Goal: Transaction & Acquisition: Purchase product/service

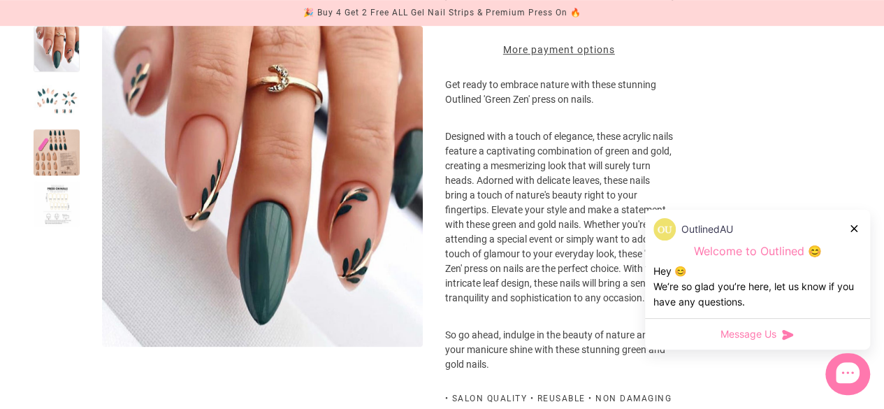
scroll to position [573, 0]
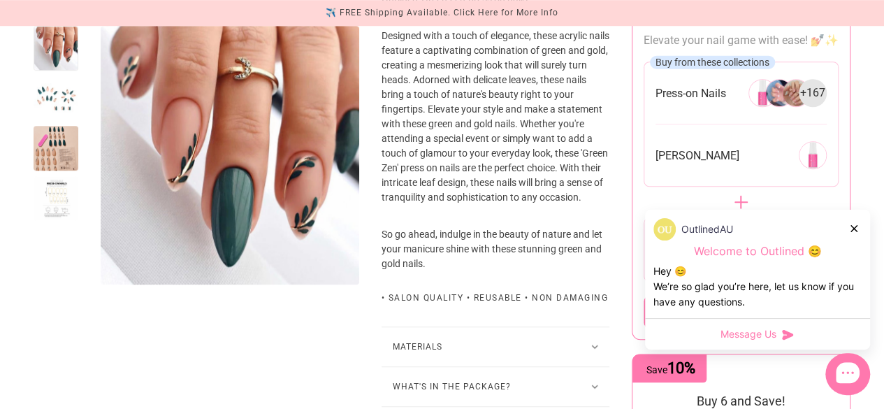
click at [854, 225] on icon at bounding box center [854, 228] width 7 height 7
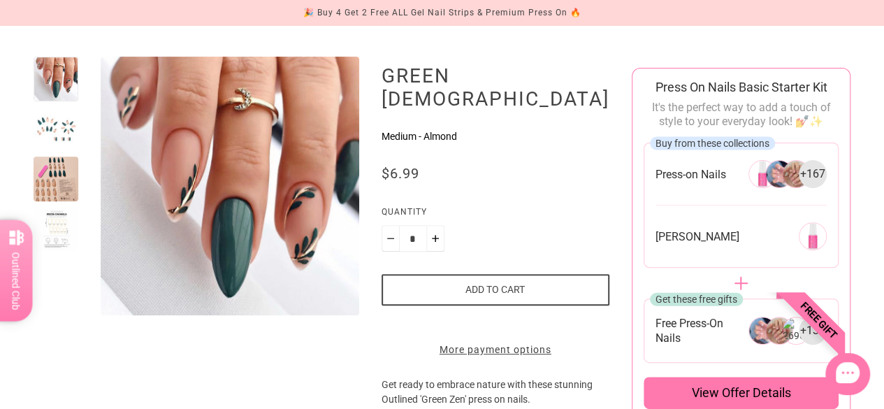
scroll to position [0, 0]
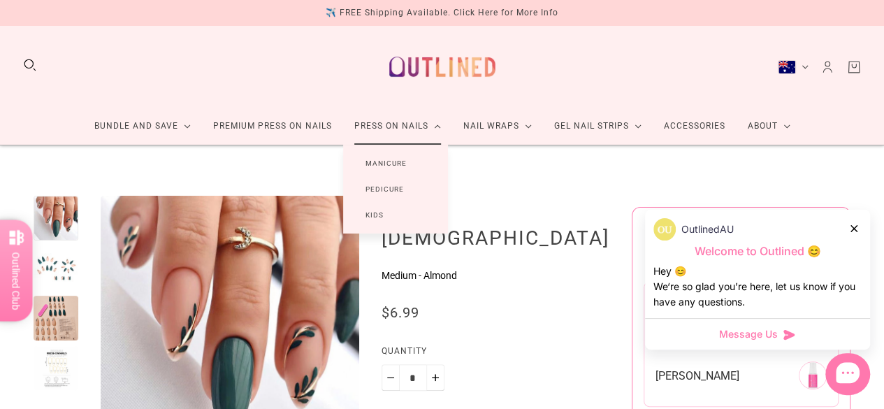
click at [392, 167] on link "Manicure" at bounding box center [386, 163] width 86 height 26
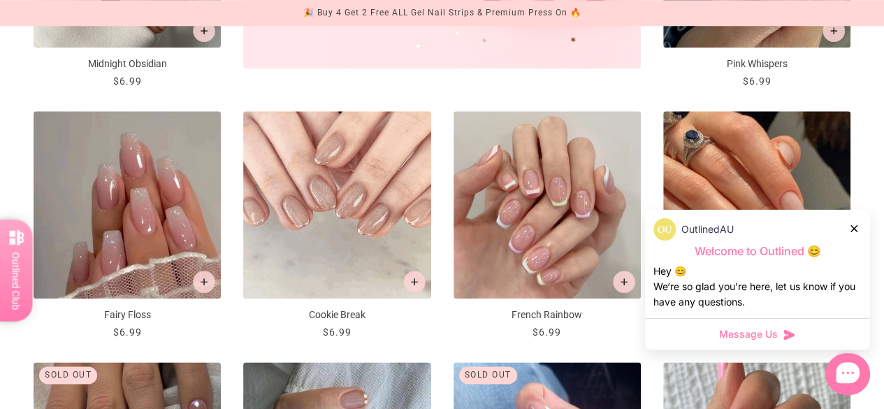
scroll to position [690, 0]
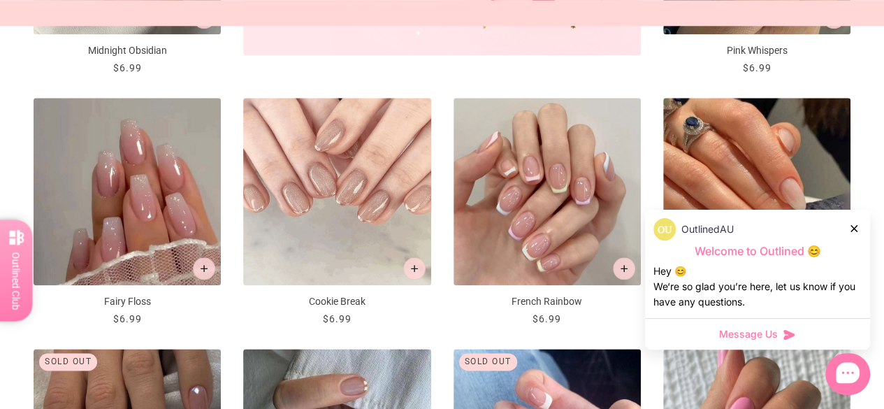
click at [848, 226] on div "OutlinedAU" at bounding box center [758, 229] width 208 height 22
click at [804, 335] on div "Message Us" at bounding box center [758, 334] width 208 height 14
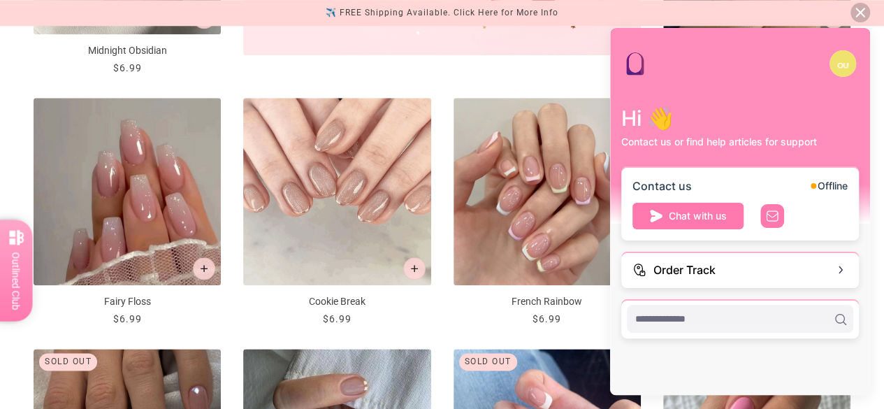
scroll to position [0, 0]
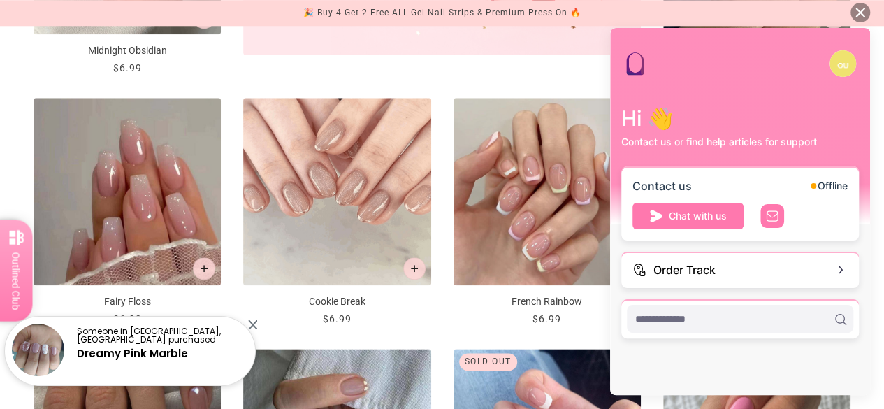
click at [863, 12] on icon at bounding box center [861, 13] width 10 height 10
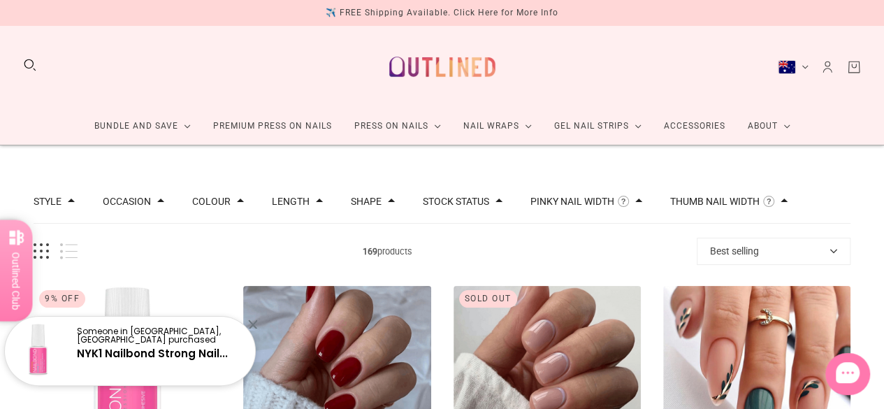
click at [203, 188] on link "Press On Nails Bundles" at bounding box center [167, 185] width 145 height 18
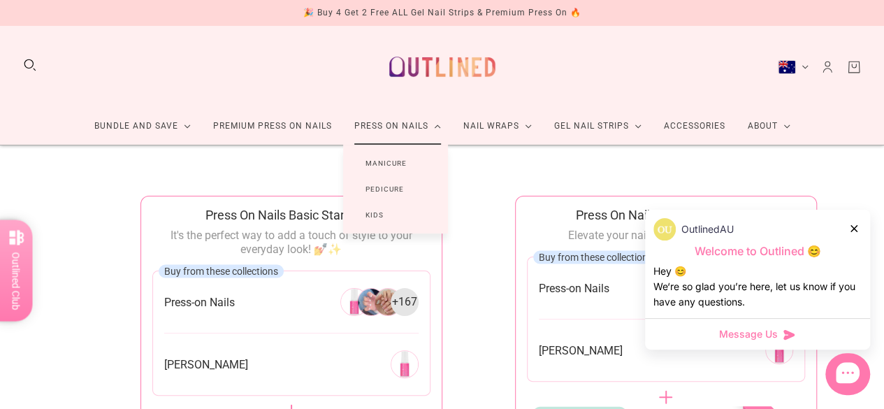
click at [412, 129] on link "Press On Nails" at bounding box center [397, 126] width 109 height 37
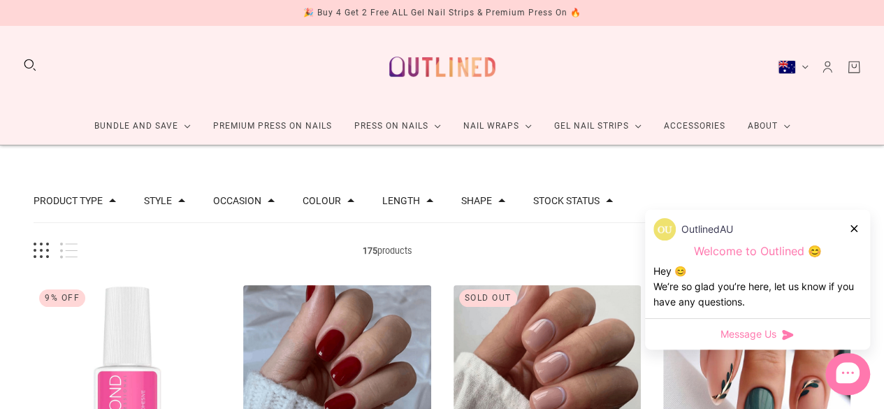
click at [321, 204] on button "Colour" at bounding box center [322, 201] width 38 height 10
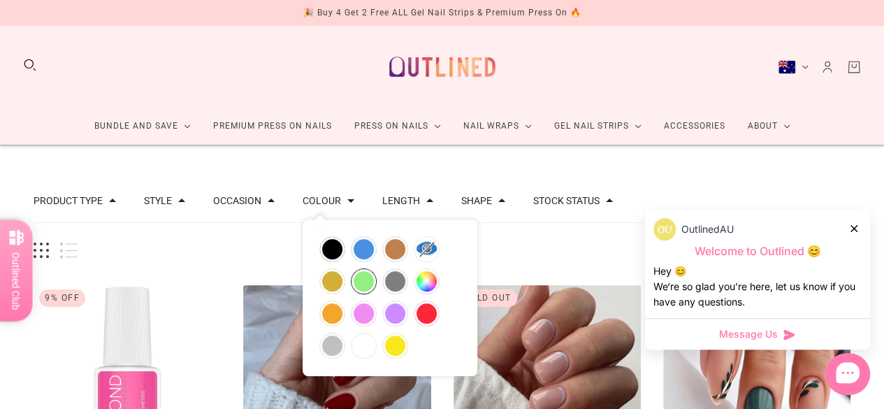
click at [362, 284] on button "green" at bounding box center [364, 281] width 24 height 24
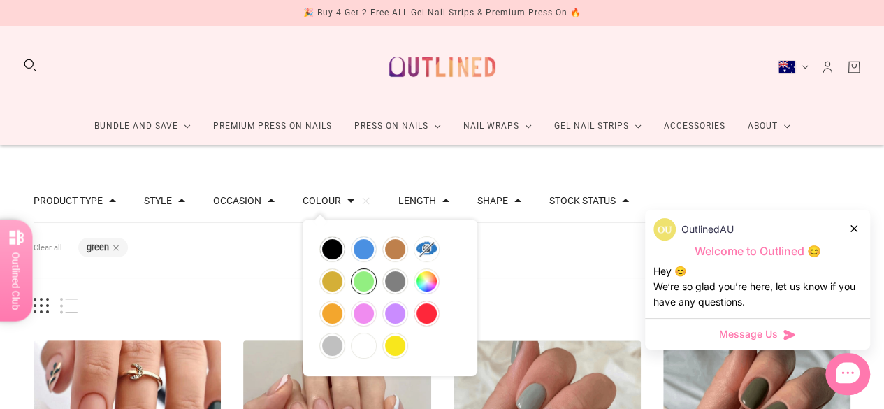
click at [250, 267] on div "Filters Clear all Colour: green" at bounding box center [442, 250] width 817 height 55
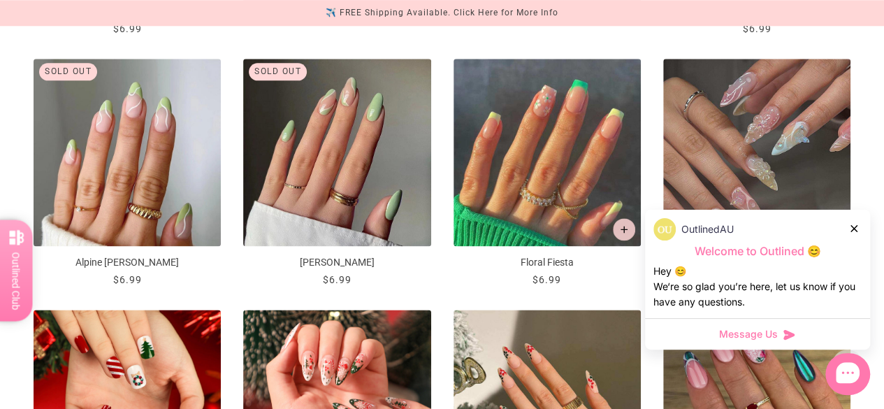
scroll to position [785, 0]
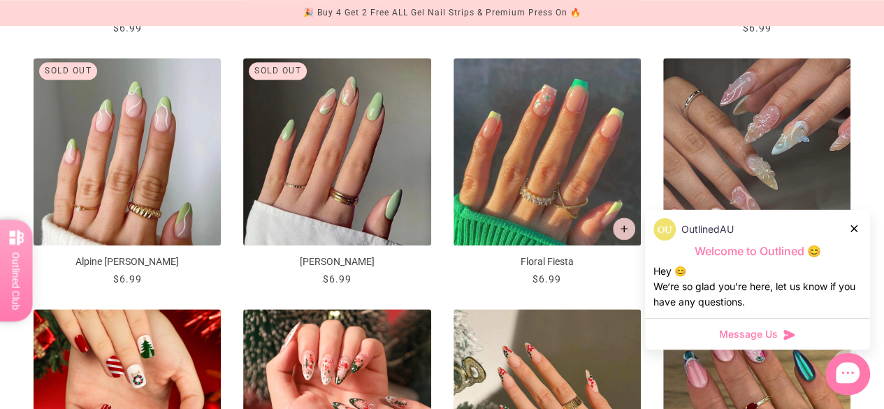
click at [856, 226] on icon at bounding box center [854, 228] width 7 height 7
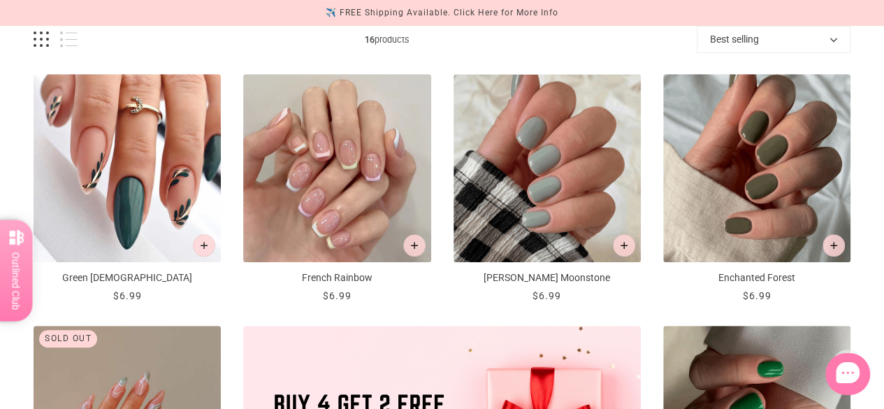
scroll to position [264, 0]
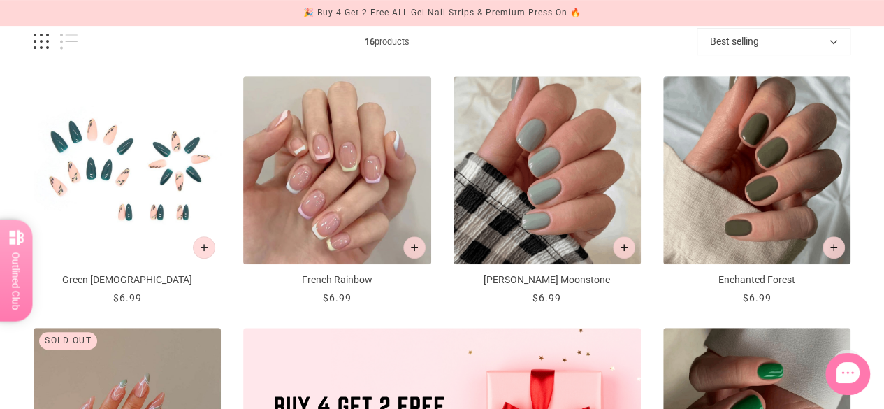
click at [157, 180] on img "Green Zen" at bounding box center [127, 169] width 187 height 187
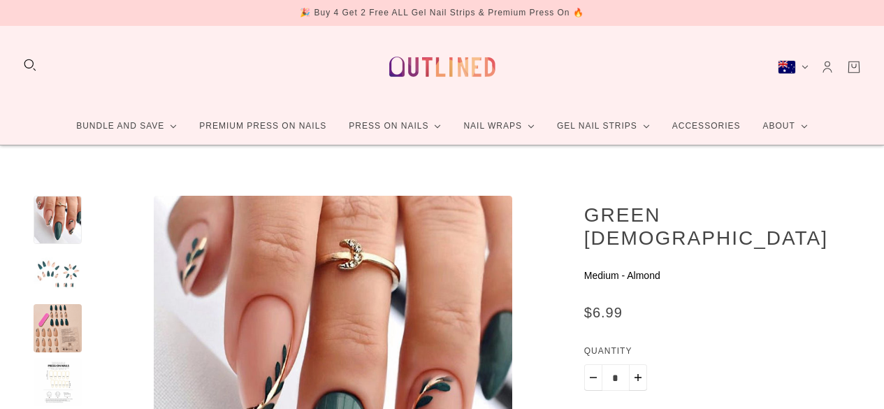
click at [70, 261] on div at bounding box center [58, 274] width 48 height 48
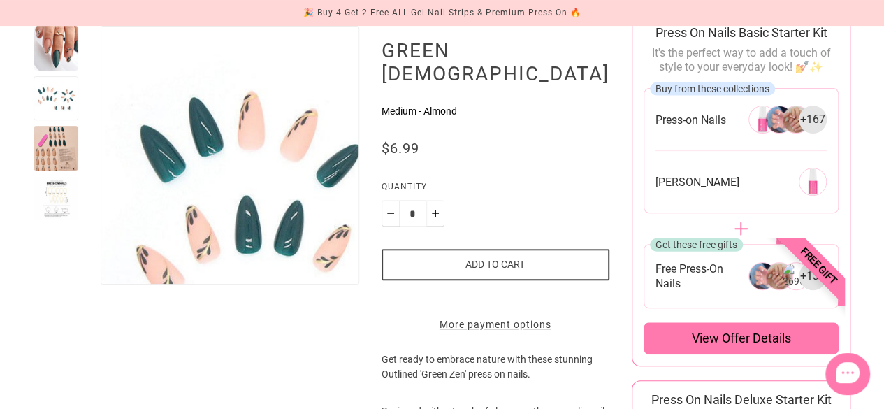
scroll to position [199, 0]
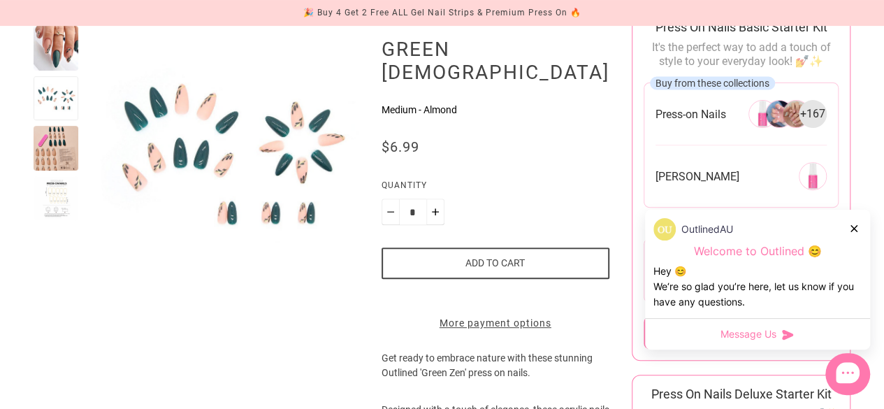
click at [44, 162] on div at bounding box center [56, 148] width 45 height 45
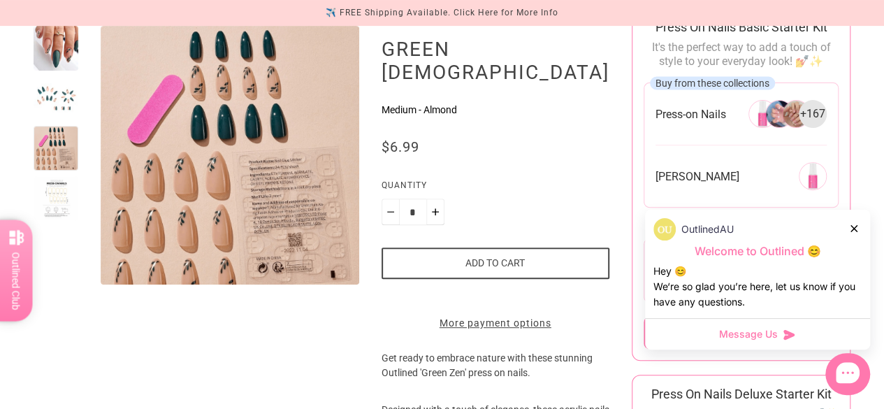
click at [61, 194] on div at bounding box center [56, 198] width 45 height 45
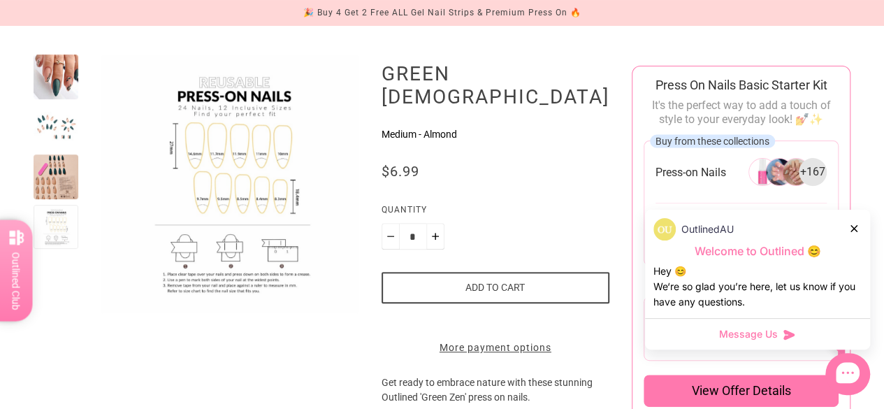
scroll to position [135, 0]
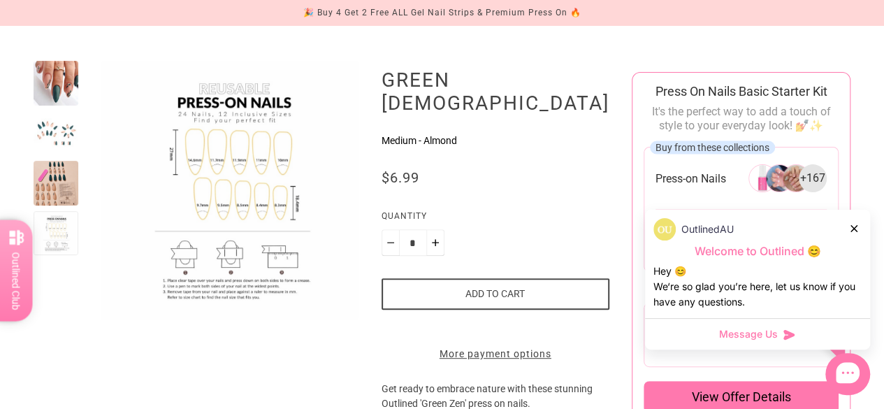
click at [48, 89] on div at bounding box center [56, 83] width 45 height 45
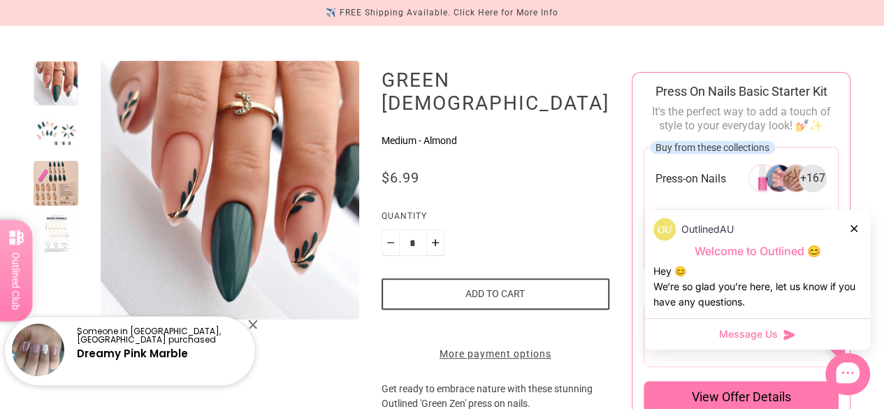
click at [845, 237] on div "OutlinedAU" at bounding box center [758, 229] width 208 height 22
click at [857, 226] on icon at bounding box center [854, 228] width 7 height 7
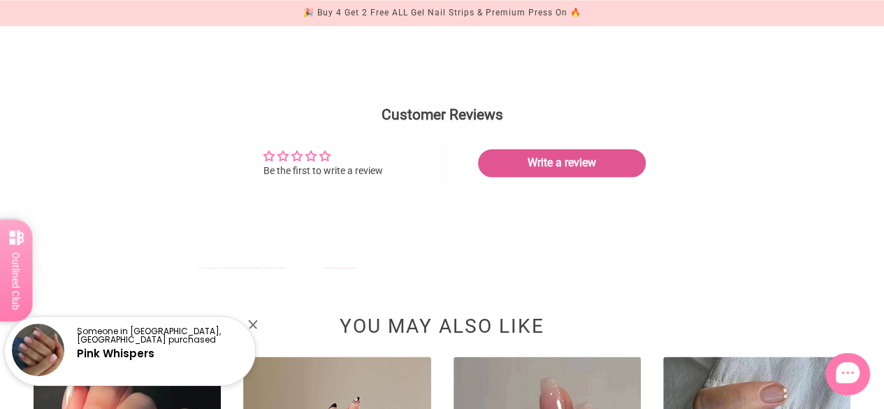
scroll to position [1106, 0]
